Goal: Transaction & Acquisition: Purchase product/service

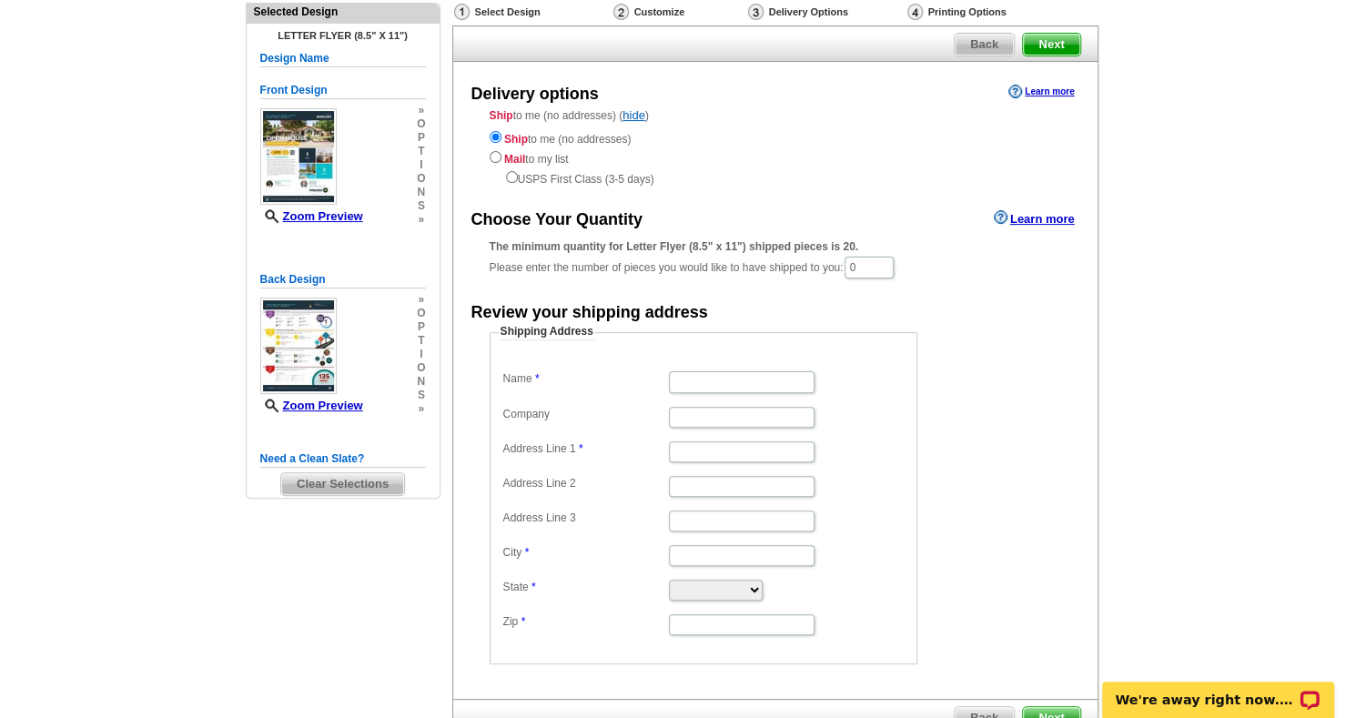
scroll to position [182, 0]
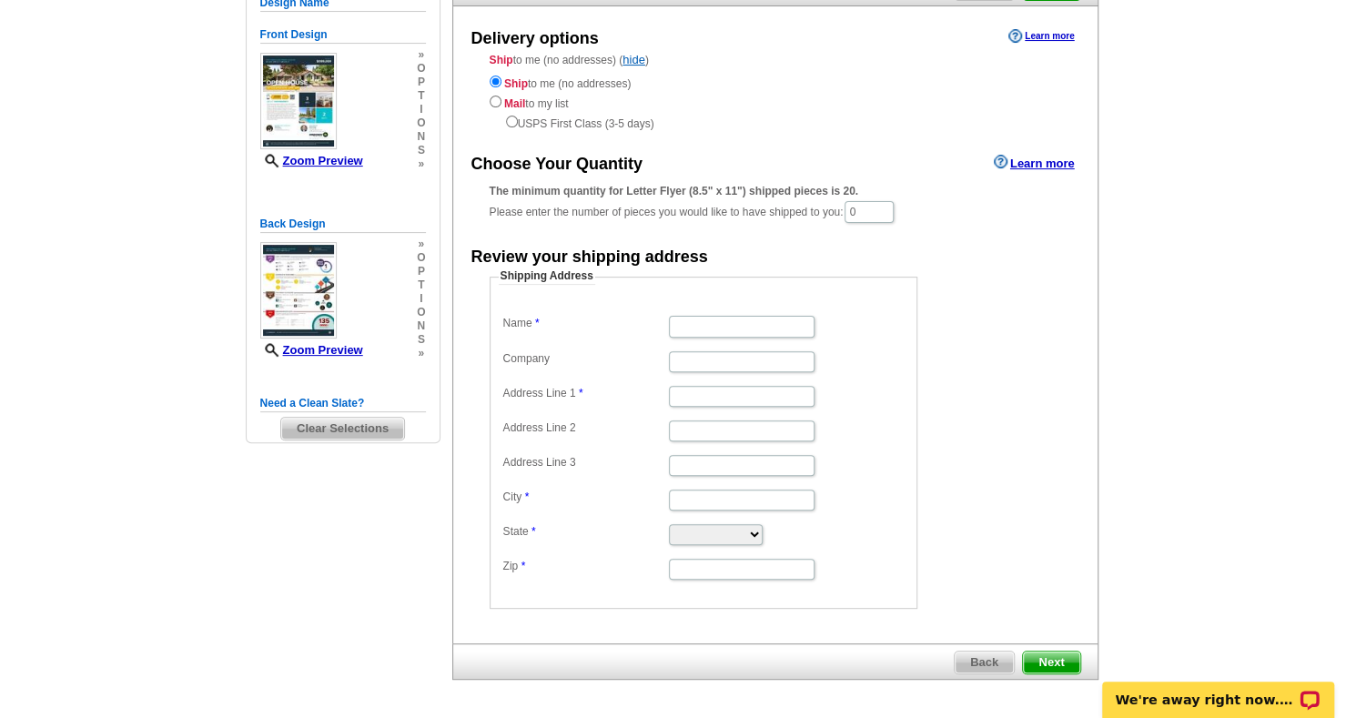
drag, startPoint x: 703, startPoint y: 339, endPoint x: 710, endPoint y: 332, distance: 10.3
click at [704, 339] on dl "Name Company Address Line 1 Address Line 2 Address Line 3 City State [US_STATE]…" at bounding box center [704, 446] width 410 height 270
click at [715, 323] on input "Name" at bounding box center [742, 326] width 146 height 21
type input "Gary Krboyan"
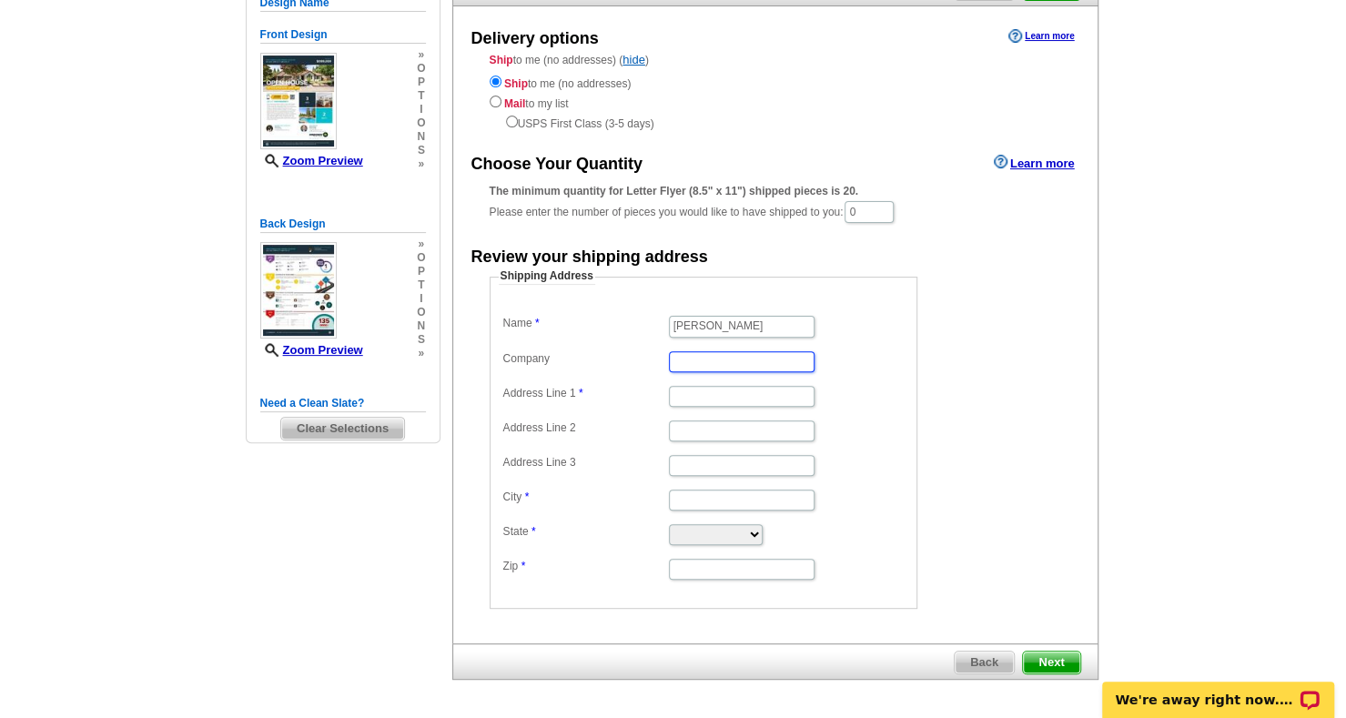
type input "G"
type input "LenderGary"
type input "1443 E Starpass Dr"
type input "F"
type input "[GEOGRAPHIC_DATA]"
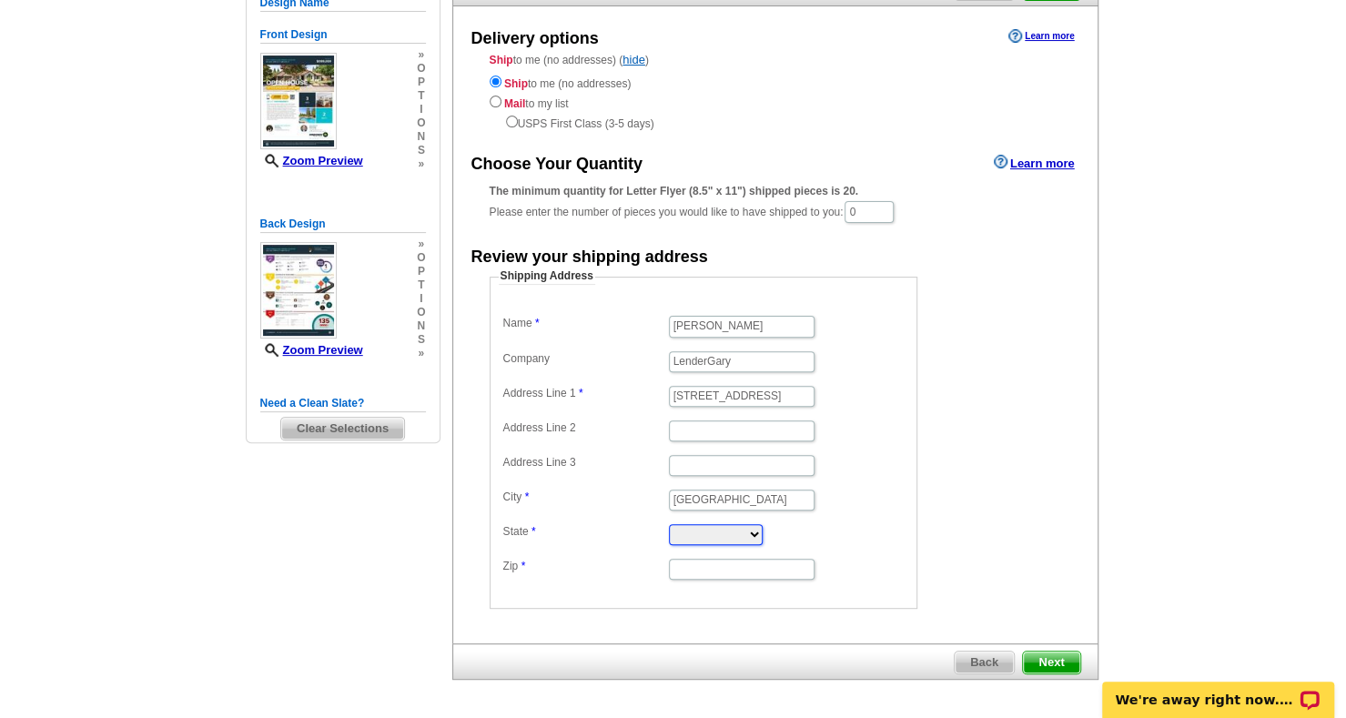
select select "CA"
type input "93730"
drag, startPoint x: 877, startPoint y: 212, endPoint x: 845, endPoint y: 219, distance: 32.7
click at [845, 219] on div "The minimum quantity for Letter Flyer (8.5" x 11") shipped pieces is 20. Please…" at bounding box center [776, 204] width 572 height 42
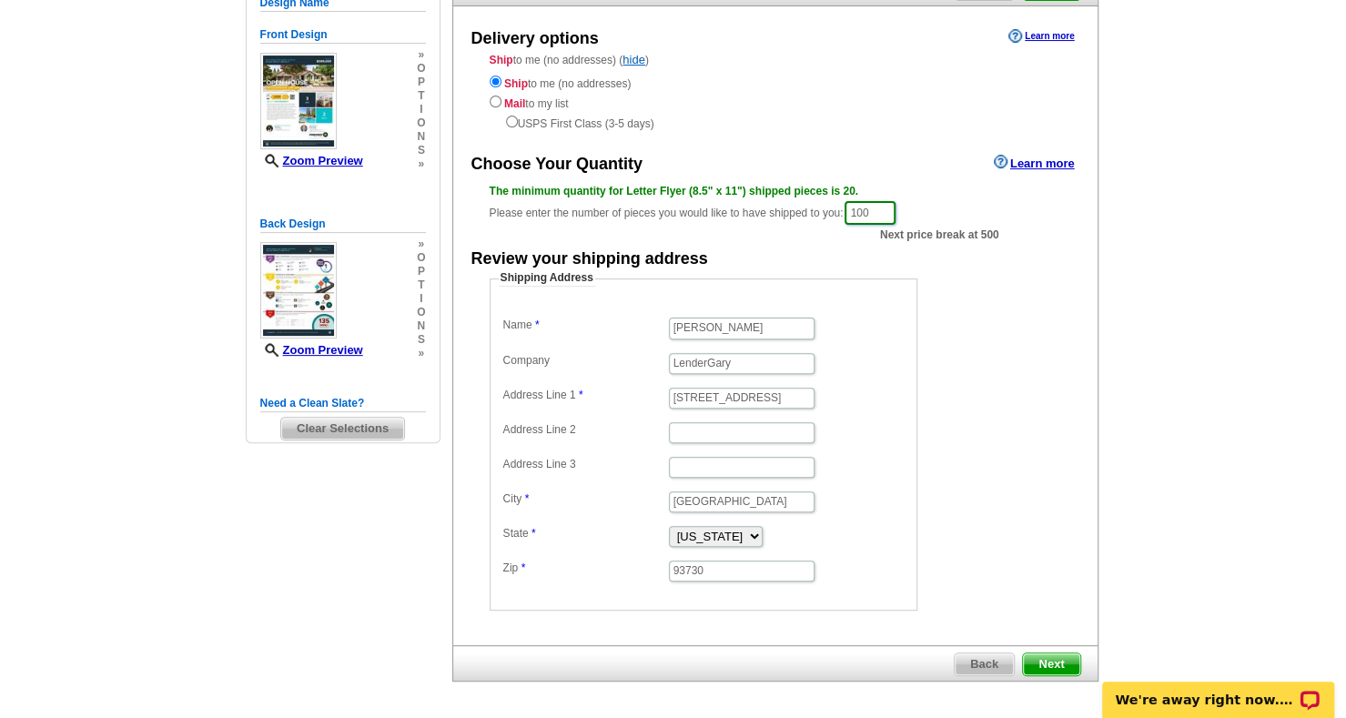
type input "100"
click at [965, 285] on dd "Shipping Address Name Gary Krboyan Company LenderGary Address Line 1 1443 E Sta…" at bounding box center [732, 440] width 484 height 340
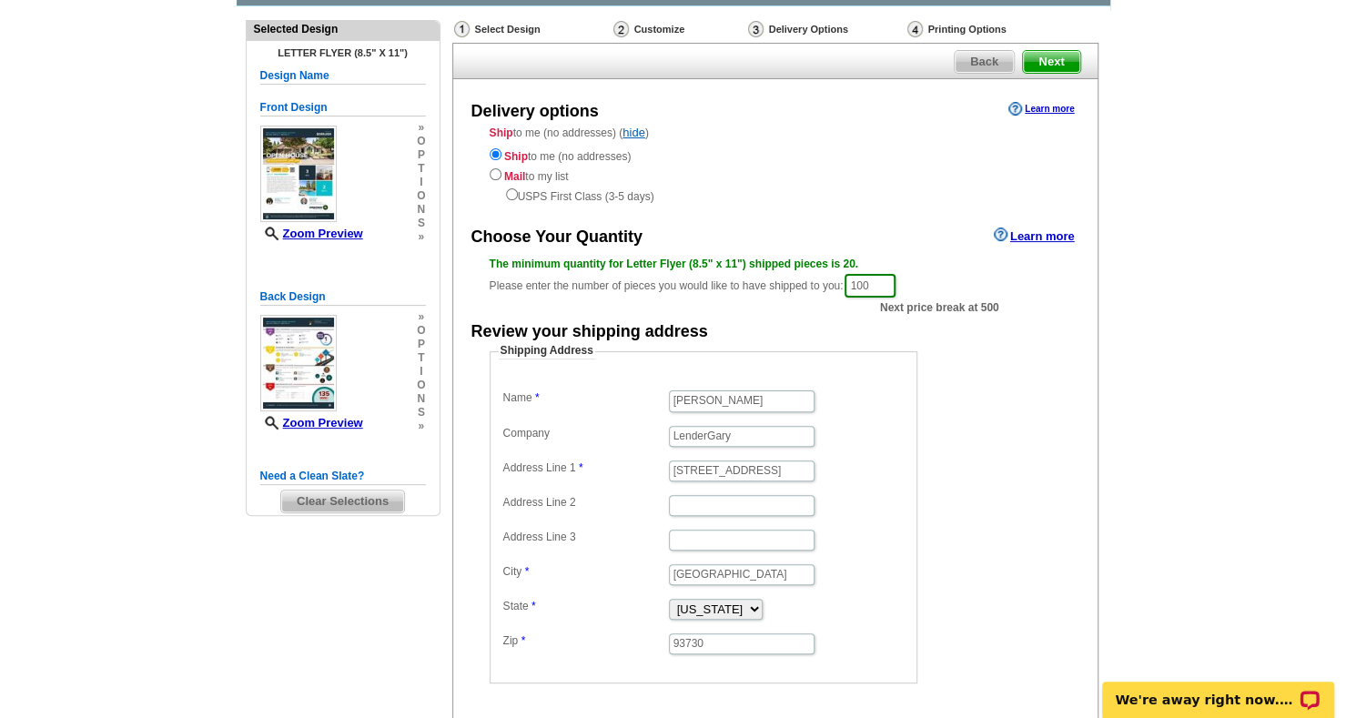
scroll to position [247, 0]
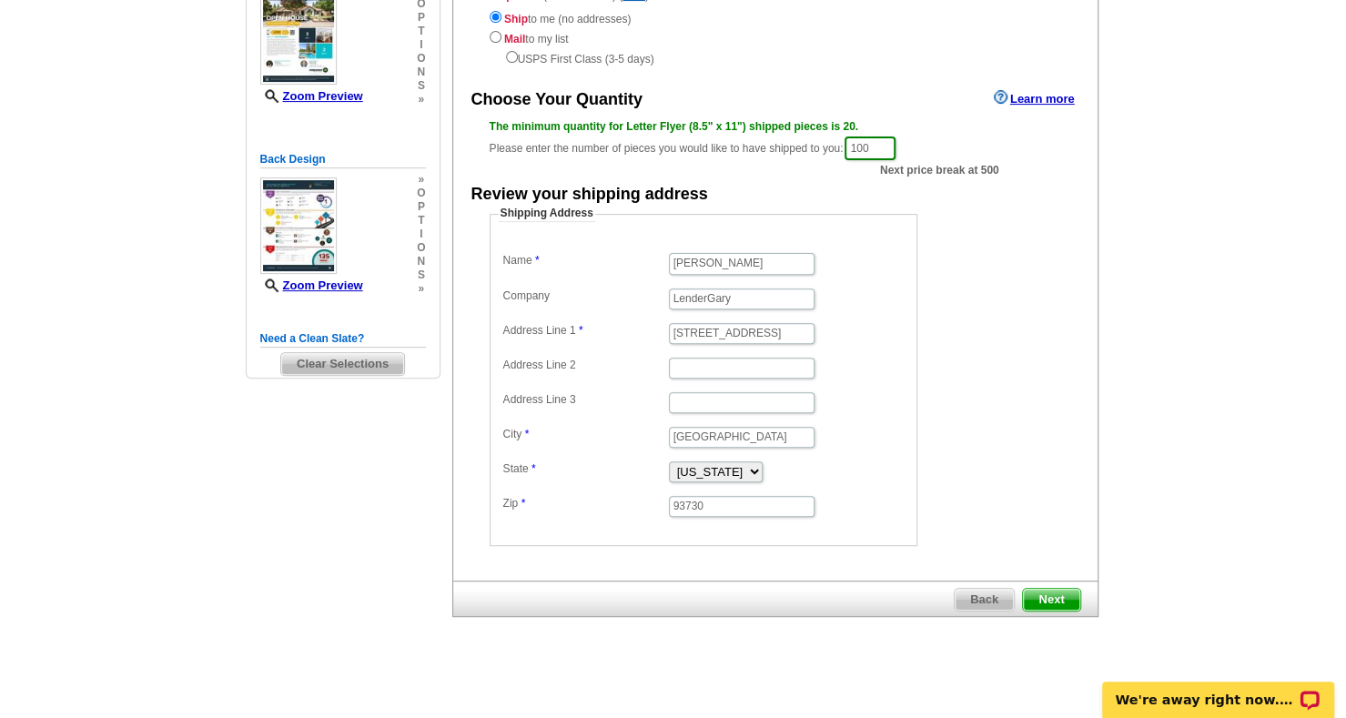
click at [1078, 591] on span "Next" at bounding box center [1051, 600] width 56 height 22
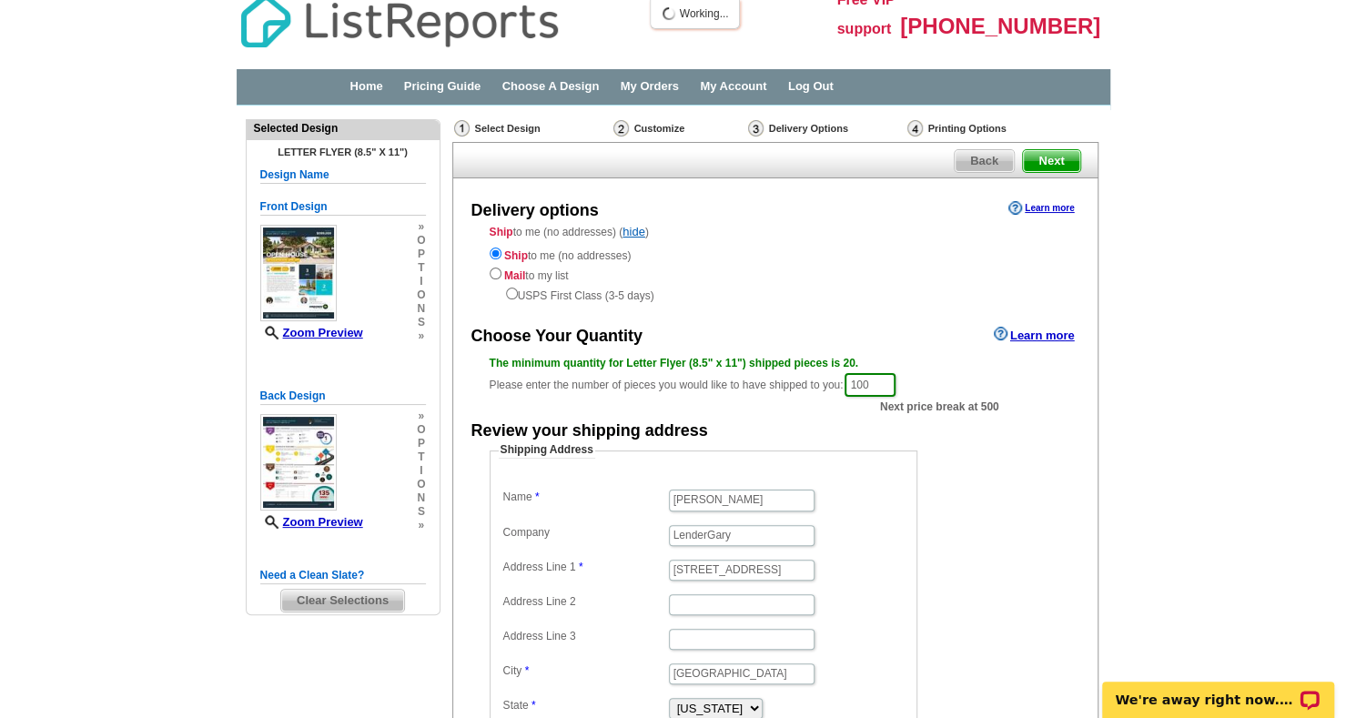
scroll to position [0, 0]
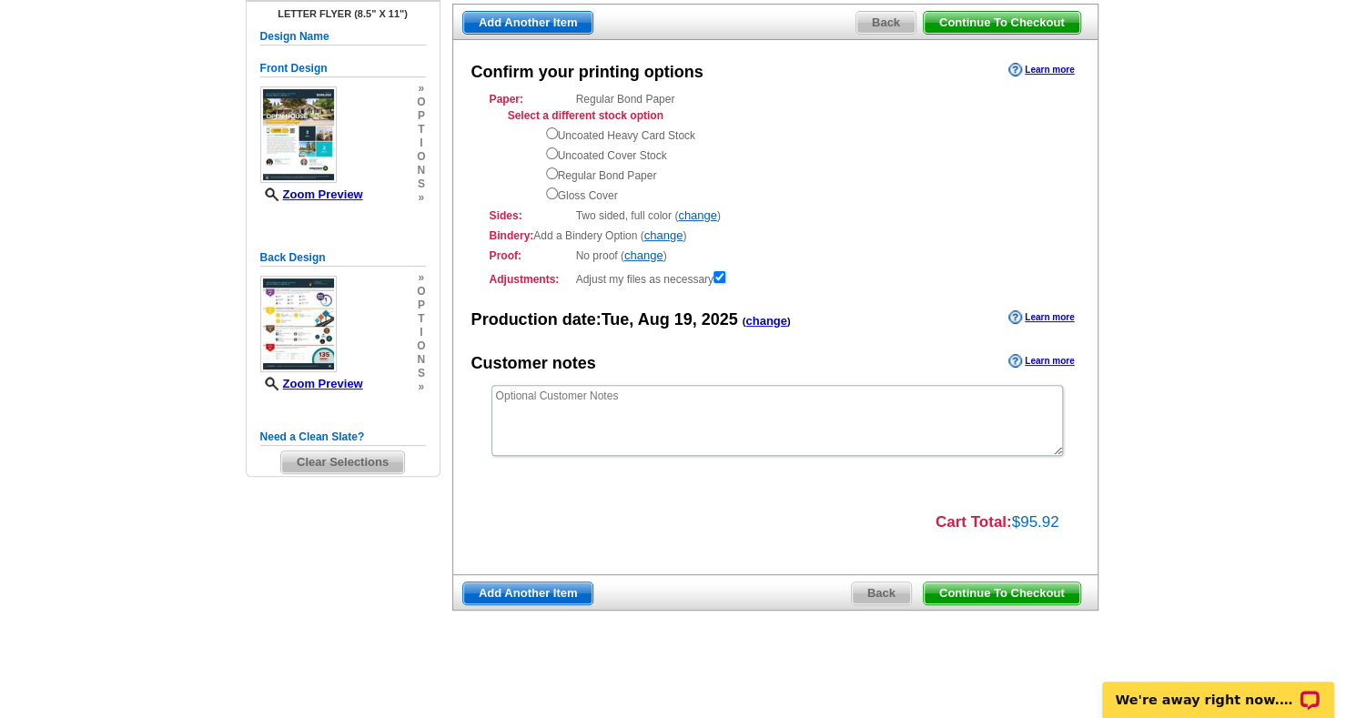
scroll to position [150, 0]
click at [547, 193] on input "radio" at bounding box center [552, 193] width 12 height 12
radio input "true"
click at [885, 591] on span "Back" at bounding box center [881, 593] width 59 height 22
